Goal: Navigation & Orientation: Find specific page/section

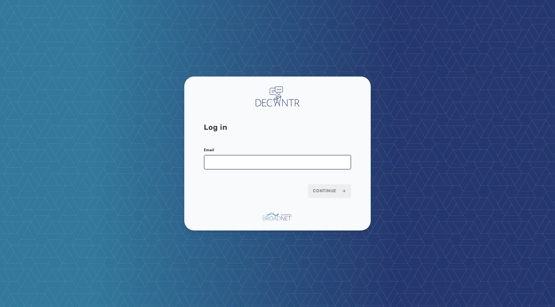
click at [242, 163] on input "Email" at bounding box center [277, 162] width 147 height 15
type input "**********"
click at [333, 192] on span "Continue" at bounding box center [329, 191] width 33 height 6
click at [332, 191] on span "Continue" at bounding box center [329, 191] width 33 height 6
click at [285, 162] on input "**********" at bounding box center [277, 162] width 147 height 15
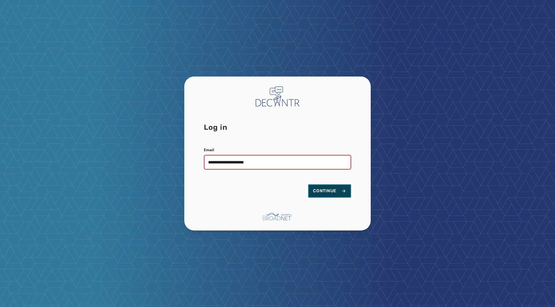
click at [325, 190] on span "Continue" at bounding box center [329, 191] width 33 height 6
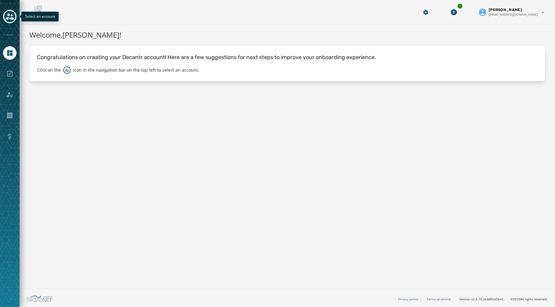
click at [12, 20] on icon "Toggle account select drawer" at bounding box center [10, 16] width 9 height 9
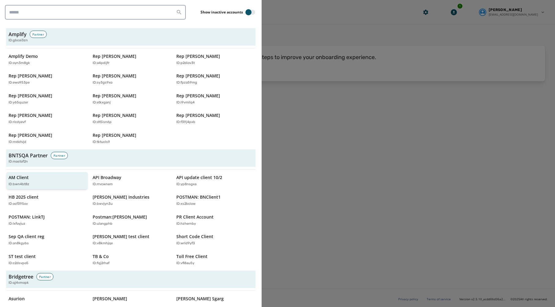
scroll to position [108, 0]
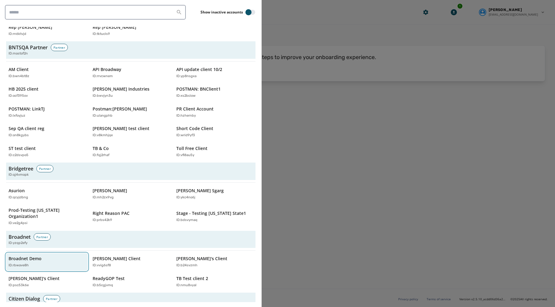
click at [29, 255] on p "Broadnet Demo" at bounding box center [25, 258] width 33 height 6
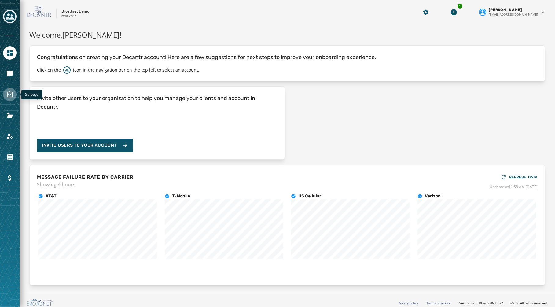
click at [8, 95] on icon "Navigate to Surveys" at bounding box center [9, 94] width 7 height 7
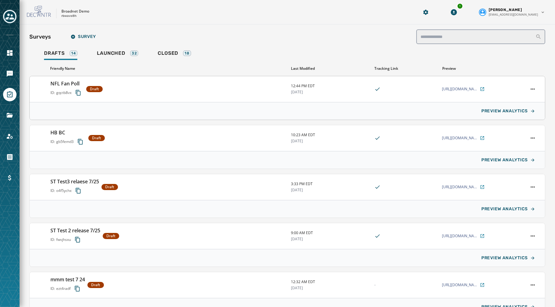
click at [131, 91] on div "NFL Fan Poll ID: gqctb8vx Draft" at bounding box center [168, 89] width 236 height 18
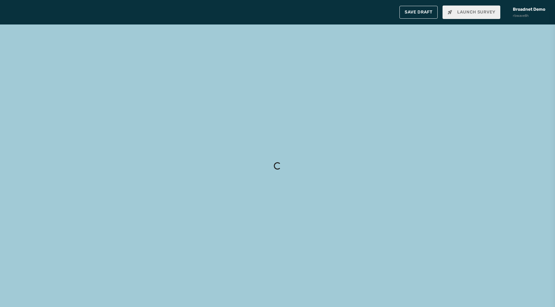
type input "**********"
type textarea "**********"
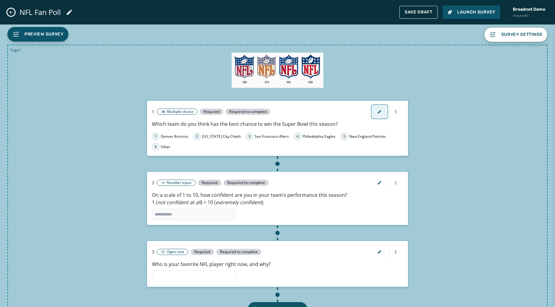
click at [382, 111] on button "button" at bounding box center [380, 112] width 15 height 12
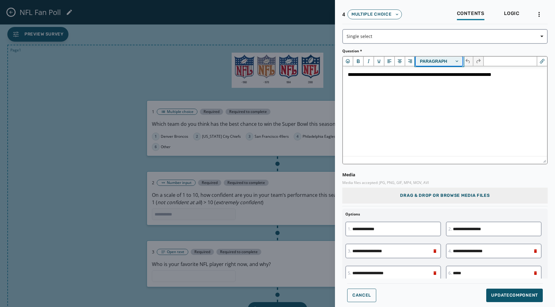
click at [447, 61] on button "Paragraph" at bounding box center [439, 61] width 47 height 9
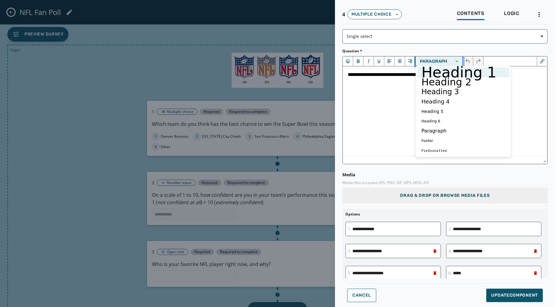
click at [434, 62] on button "Paragraph" at bounding box center [439, 61] width 47 height 9
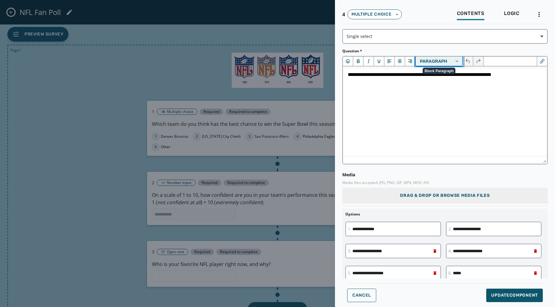
click at [459, 61] on button "Paragraph" at bounding box center [439, 61] width 47 height 9
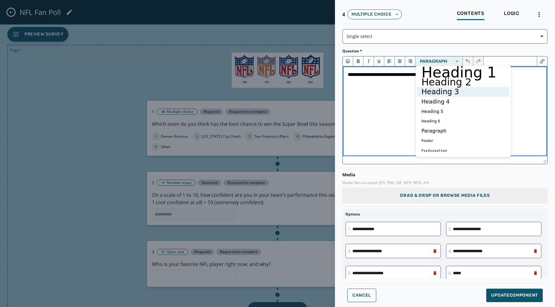
click at [383, 78] on p "**********" at bounding box center [445, 74] width 195 height 7
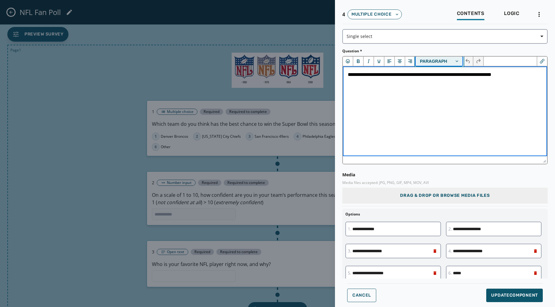
click at [460, 59] on button "Paragraph" at bounding box center [439, 61] width 47 height 9
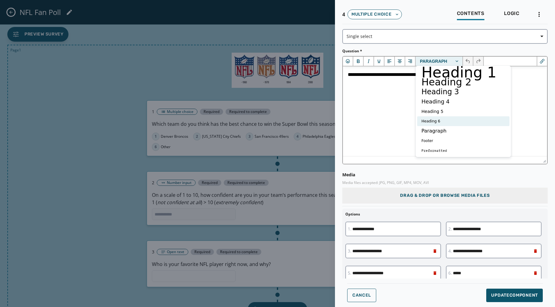
drag, startPoint x: 436, startPoint y: 122, endPoint x: 95, endPoint y: 54, distance: 347.1
click at [436, 122] on h6 "Heading 6" at bounding box center [459, 120] width 76 height 7
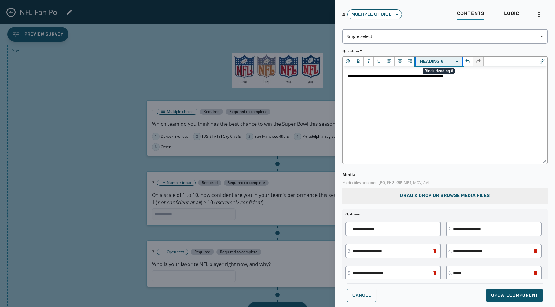
click at [457, 58] on button "Heading 6" at bounding box center [439, 61] width 47 height 9
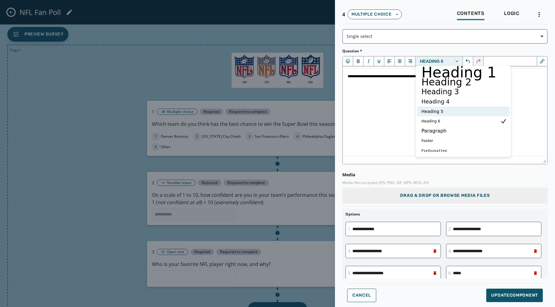
click at [431, 113] on h5 "Heading 5" at bounding box center [459, 111] width 76 height 7
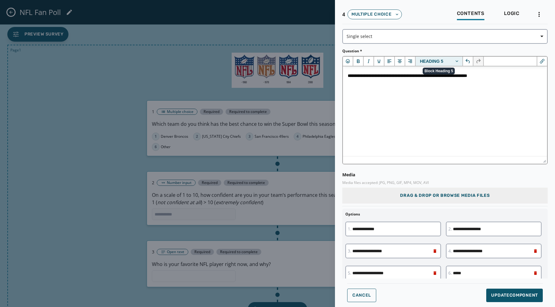
click at [460, 59] on button "Heading 5" at bounding box center [439, 61] width 47 height 9
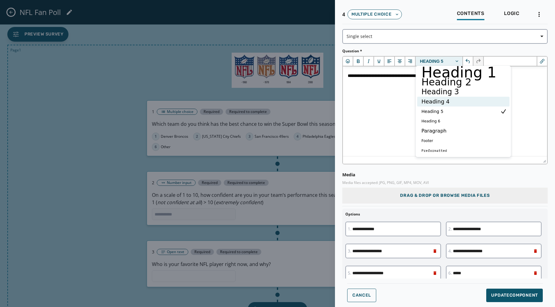
click at [429, 100] on h4 "Heading 4" at bounding box center [459, 101] width 76 height 7
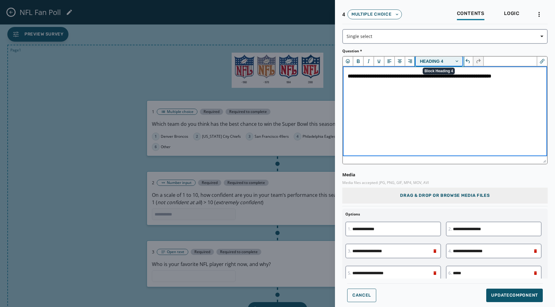
click at [455, 60] on button "Heading 4" at bounding box center [439, 61] width 47 height 9
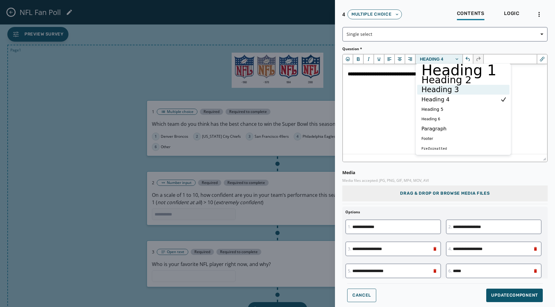
scroll to position [2, 0]
click at [433, 90] on h3 "Heading 3" at bounding box center [459, 90] width 76 height 7
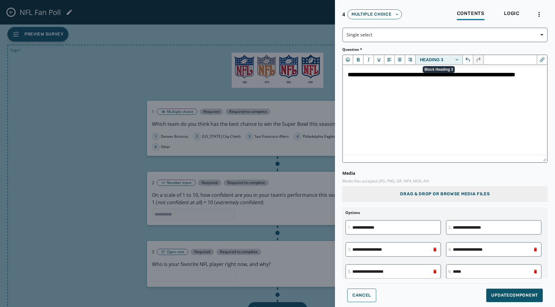
click at [459, 59] on button "Heading 3" at bounding box center [439, 59] width 47 height 9
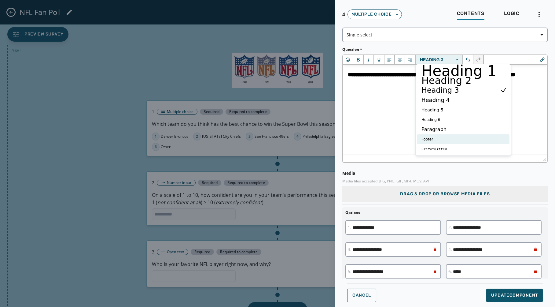
click at [447, 139] on footer "Footer" at bounding box center [459, 139] width 76 height 7
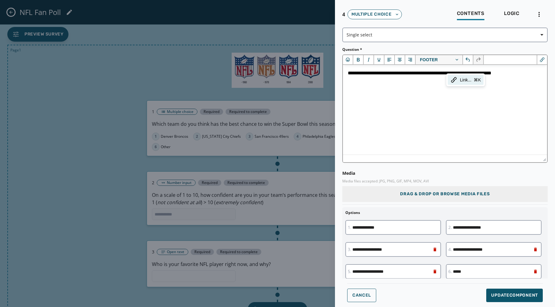
click at [439, 72] on footer "**********" at bounding box center [445, 72] width 195 height 5
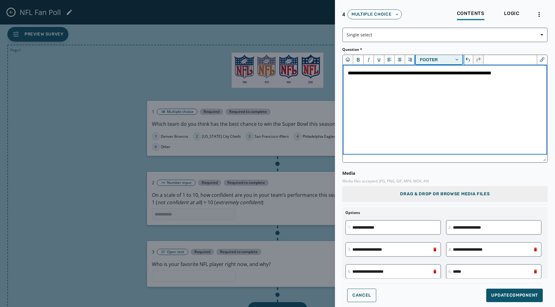
click at [455, 60] on button "Footer" at bounding box center [439, 59] width 47 height 9
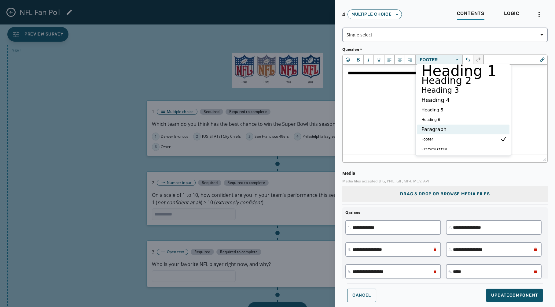
click at [433, 130] on p "Paragraph" at bounding box center [459, 129] width 76 height 7
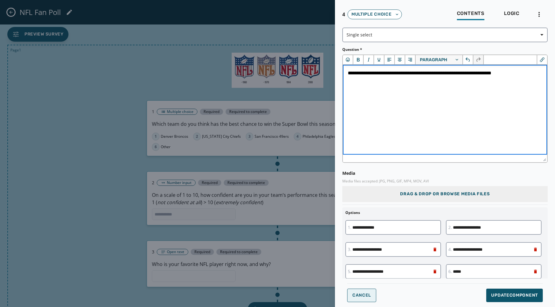
click at [367, 295] on span "Cancel" at bounding box center [362, 295] width 19 height 5
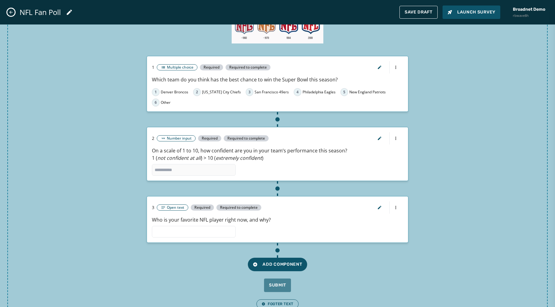
scroll to position [51, 0]
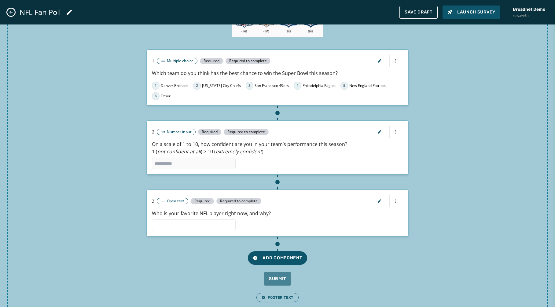
click at [9, 14] on icon "Close admin drawer" at bounding box center [11, 12] width 5 height 5
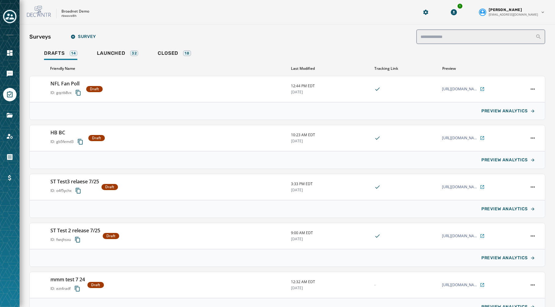
scroll to position [16, 0]
click at [11, 76] on icon "Navigate to Messaging" at bounding box center [9, 73] width 7 height 7
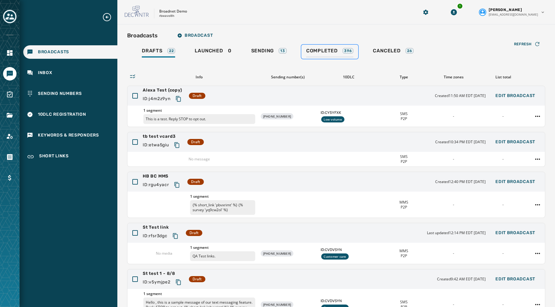
click at [310, 52] on span "Completed" at bounding box center [322, 51] width 32 height 6
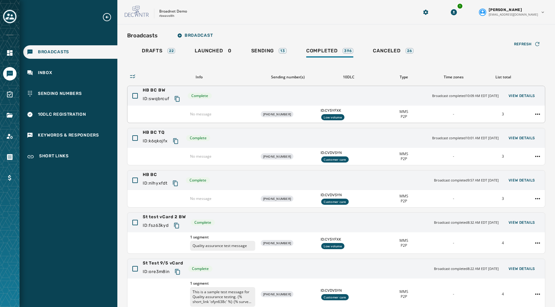
click at [226, 100] on div "HB BC BW ID: swqbrcuf Complete Broadcast completed 10:09 AM EDT [DATE] View Det…" at bounding box center [337, 96] width 418 height 20
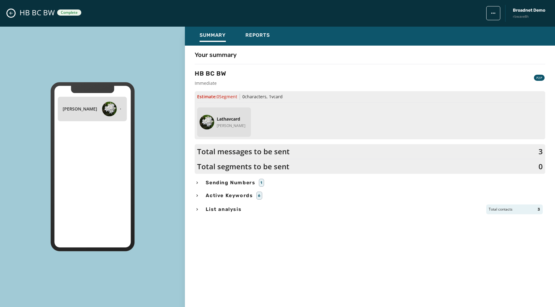
click at [197, 182] on icon "button" at bounding box center [197, 182] width 5 height 5
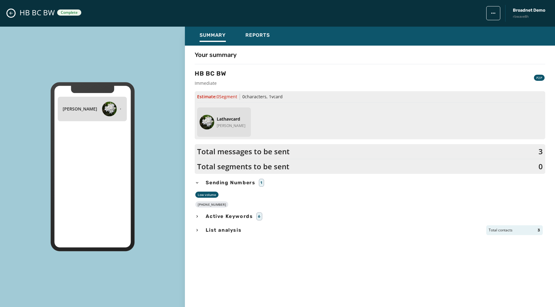
click at [197, 182] on icon "button" at bounding box center [197, 183] width 2 height 2
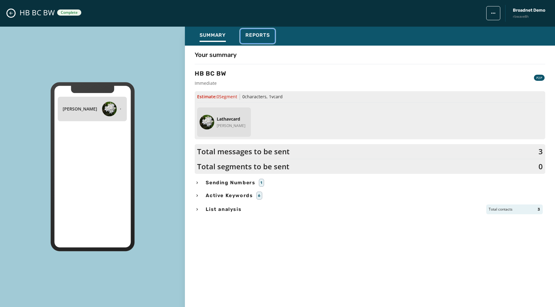
click at [262, 39] on div "Reports" at bounding box center [258, 37] width 24 height 10
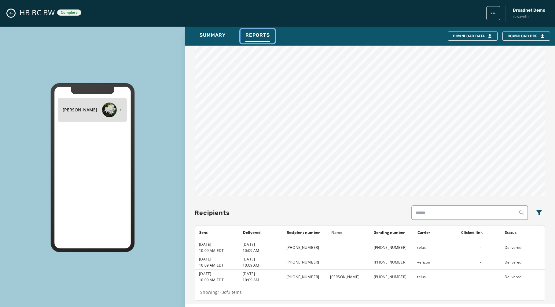
scroll to position [242, 0]
click at [12, 15] on icon "Close admin drawer" at bounding box center [11, 13] width 5 height 5
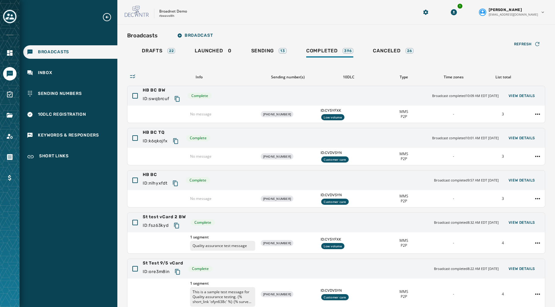
click at [227, 14] on div "Broadnet Demo rbwave8h" at bounding box center [264, 12] width 279 height 13
click at [12, 94] on icon "Navigate to Surveys" at bounding box center [10, 94] width 6 height 6
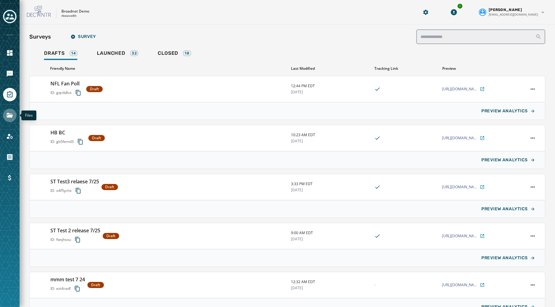
click at [10, 112] on icon "Navigate to Files" at bounding box center [9, 115] width 7 height 7
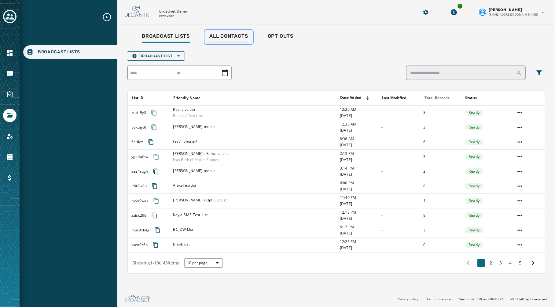
click at [232, 37] on span "All Contacts" at bounding box center [229, 36] width 39 height 6
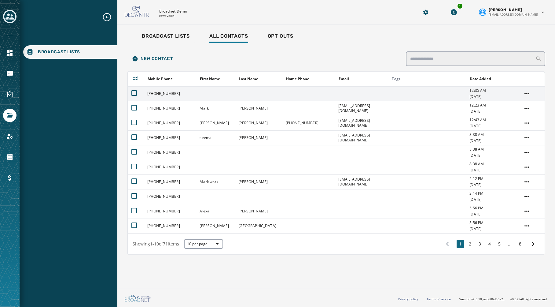
click at [293, 95] on td at bounding box center [308, 93] width 53 height 15
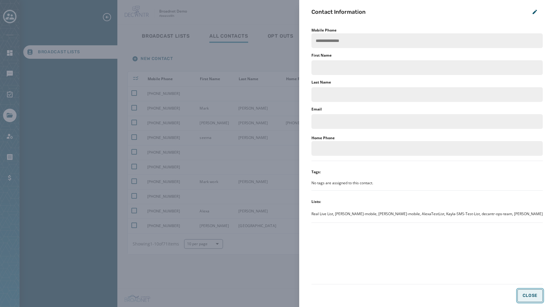
click at [532, 298] on button "Close" at bounding box center [531, 295] width 26 height 13
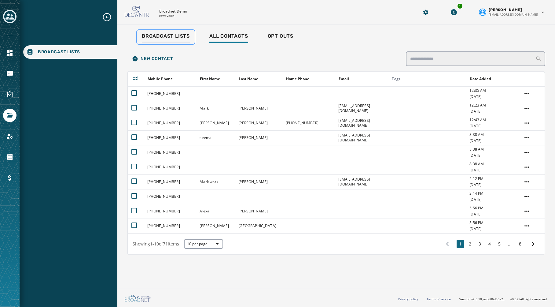
click at [158, 32] on link "Broadcast Lists" at bounding box center [166, 37] width 58 height 14
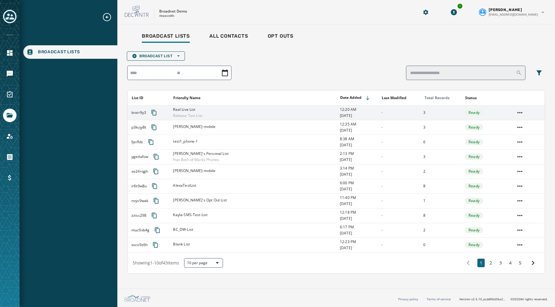
click at [252, 111] on div "Real Live List Release Test List" at bounding box center [254, 112] width 163 height 11
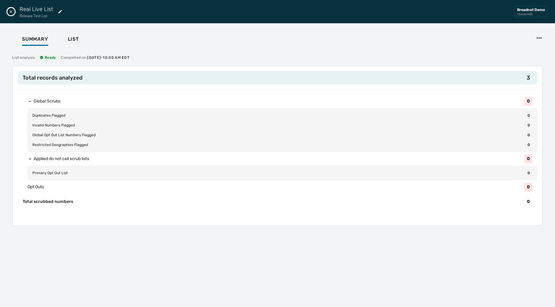
click at [12, 12] on icon "Close drawer" at bounding box center [11, 11] width 5 height 5
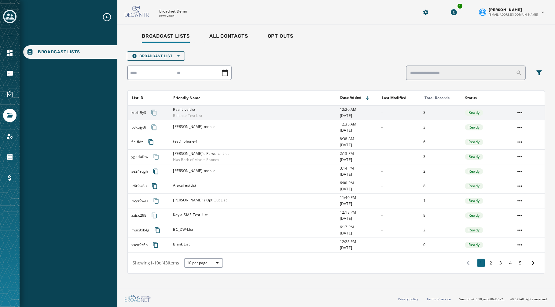
click at [213, 112] on div "Real Live List Release Test List" at bounding box center [254, 112] width 163 height 11
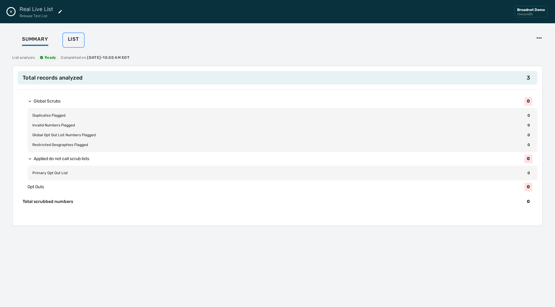
click at [71, 40] on span "List" at bounding box center [73, 39] width 11 height 6
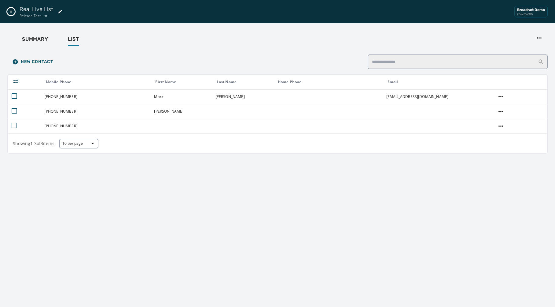
click at [10, 10] on icon "Close drawer" at bounding box center [11, 11] width 5 height 5
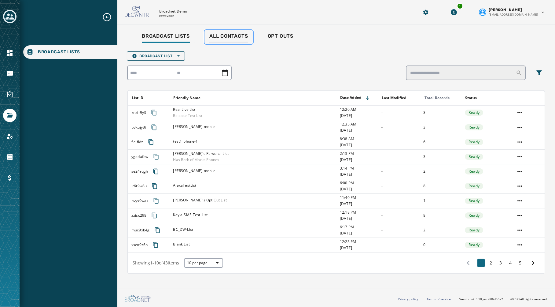
click at [231, 38] on span "All Contacts" at bounding box center [229, 36] width 39 height 6
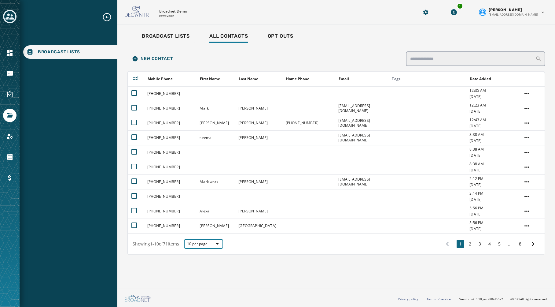
click at [219, 243] on icon "button" at bounding box center [217, 243] width 3 height 3
click at [213, 236] on span "50 per page" at bounding box center [203, 233] width 24 height 6
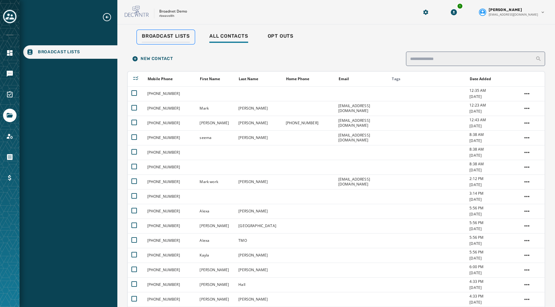
click at [179, 38] on span "Broadcast Lists" at bounding box center [166, 36] width 48 height 6
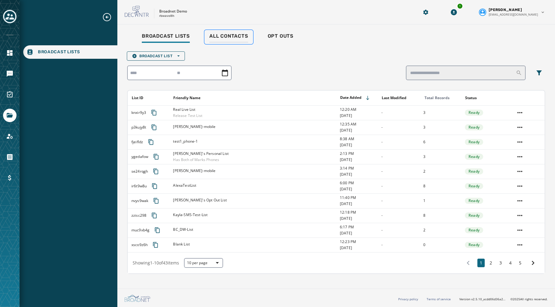
click at [226, 37] on span "All Contacts" at bounding box center [229, 36] width 39 height 6
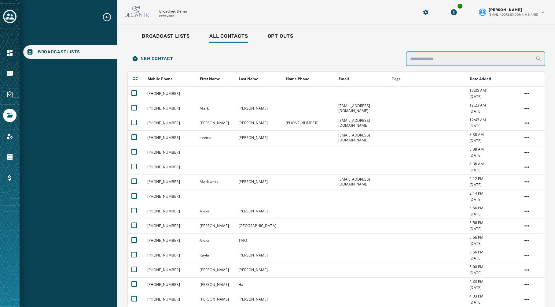
click at [425, 58] on input "search" at bounding box center [475, 58] width 139 height 15
type input "**"
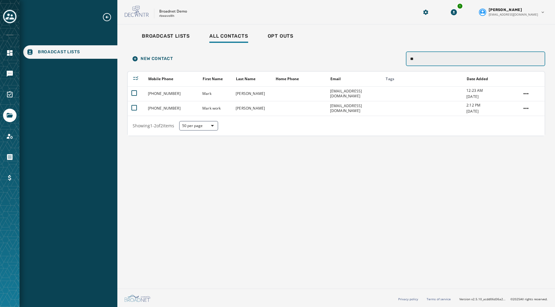
click at [539, 59] on input "**" at bounding box center [475, 58] width 139 height 15
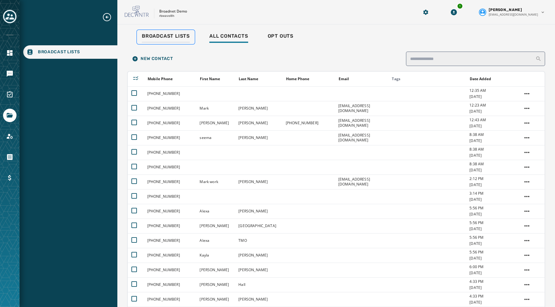
click at [158, 39] on div "Broadcast Lists" at bounding box center [166, 38] width 48 height 10
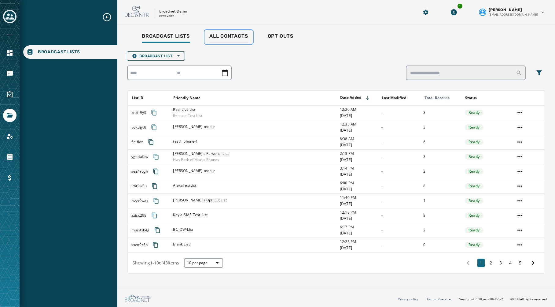
click at [230, 37] on span "All Contacts" at bounding box center [229, 36] width 39 height 6
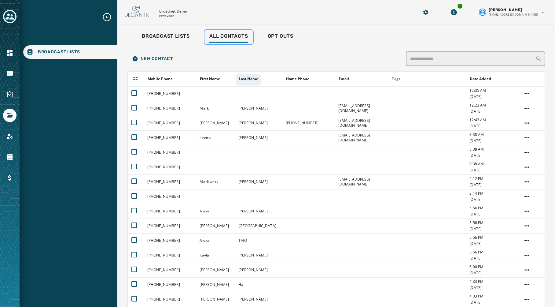
scroll to position [4, 0]
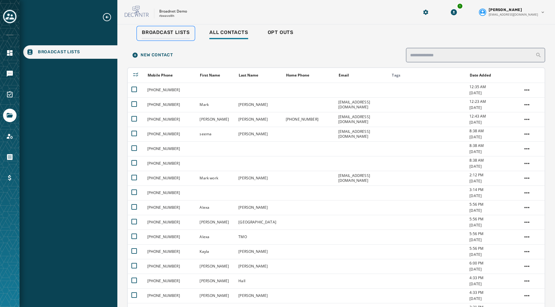
click at [169, 35] on span "Broadcast Lists" at bounding box center [166, 32] width 48 height 6
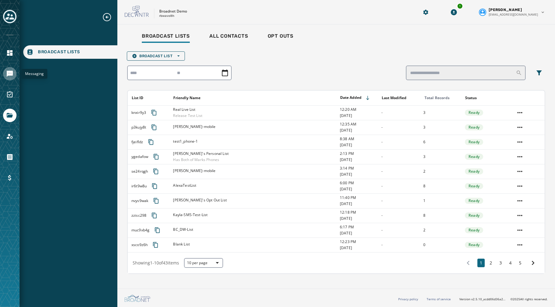
click at [11, 70] on icon "Navigate to Messaging" at bounding box center [9, 73] width 7 height 7
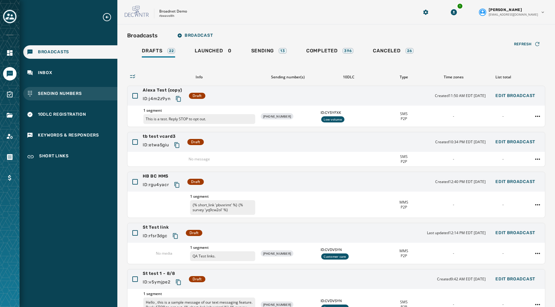
click at [57, 94] on span "Sending Numbers" at bounding box center [60, 94] width 44 height 6
